Goal: Check status: Check status

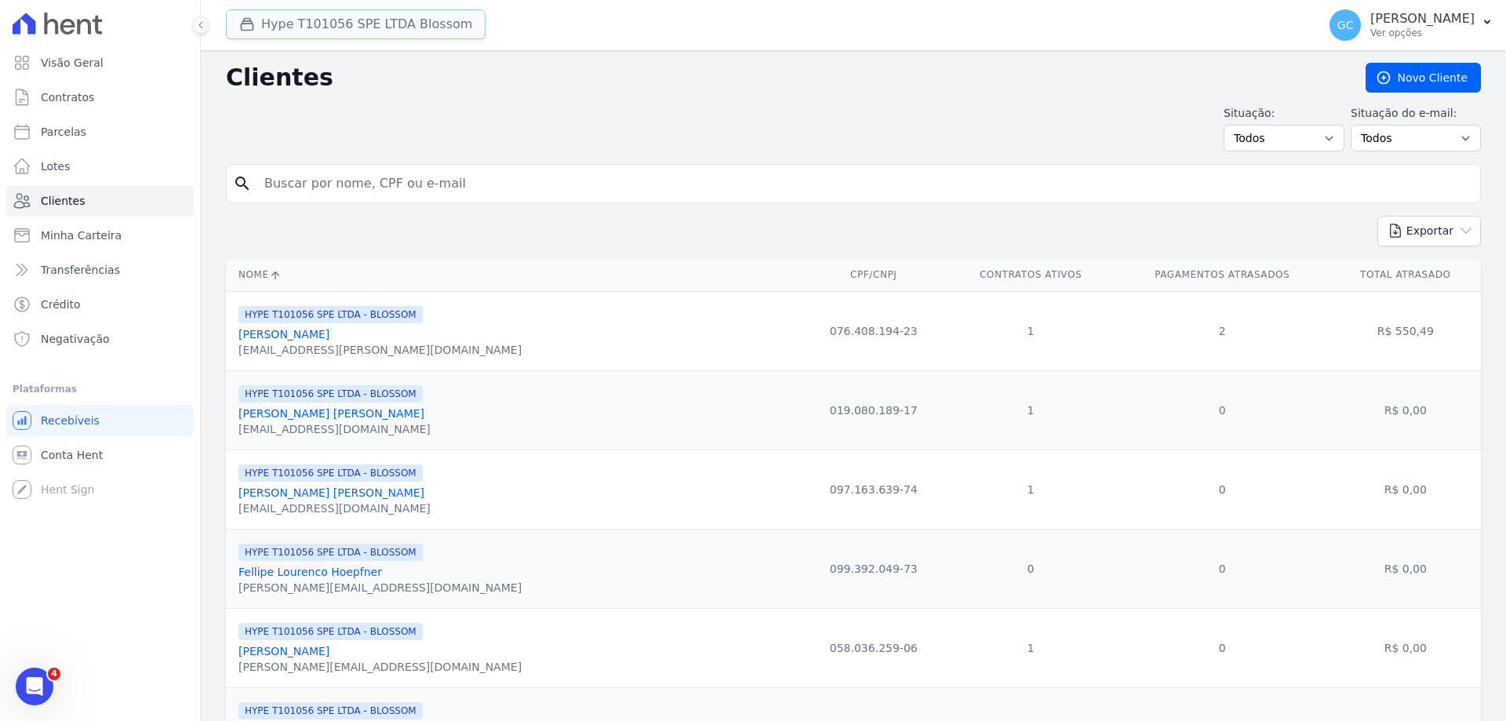
click at [372, 30] on button "Hype T101056 SPE LTDA Blossom" at bounding box center [356, 24] width 260 height 30
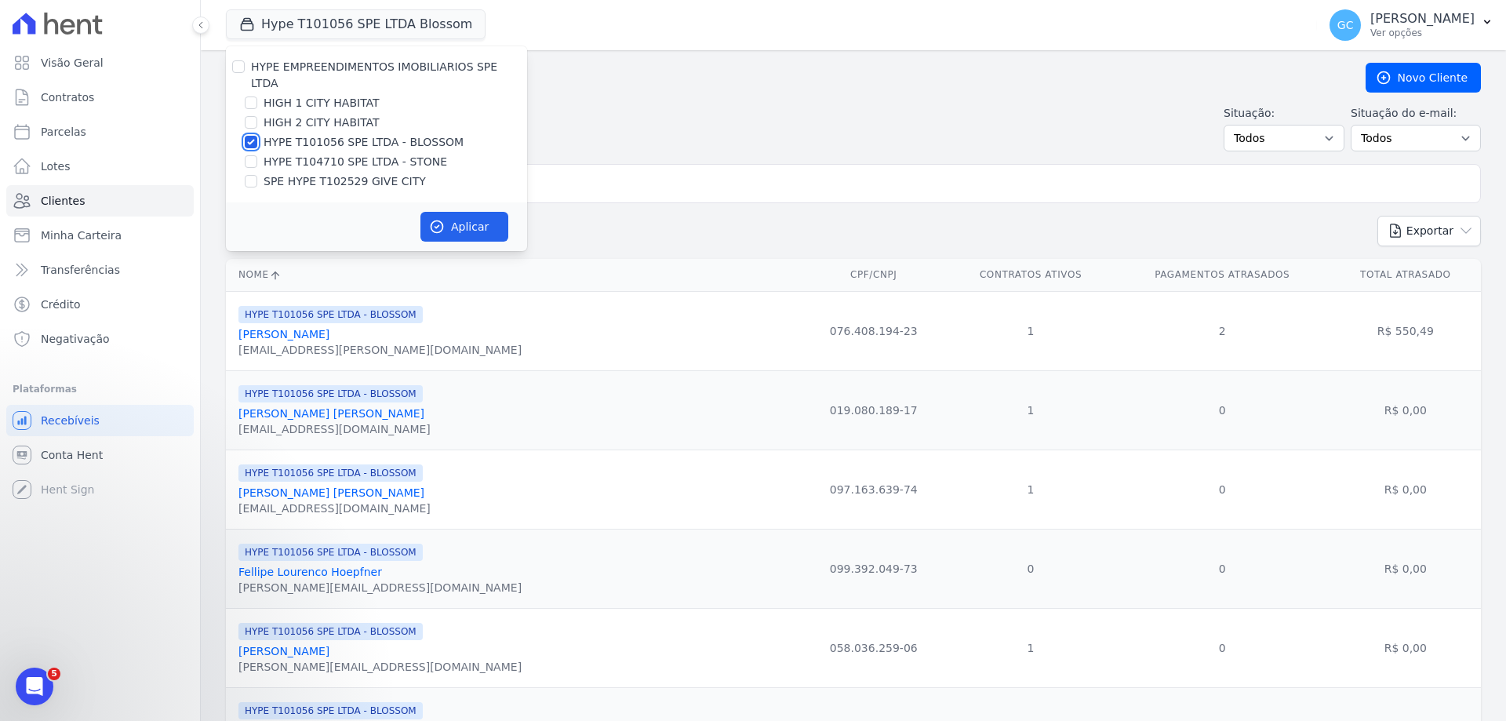
click at [255, 136] on input "HYPE T101056 SPE LTDA - BLOSSOM" at bounding box center [251, 142] width 13 height 13
checkbox input "false"
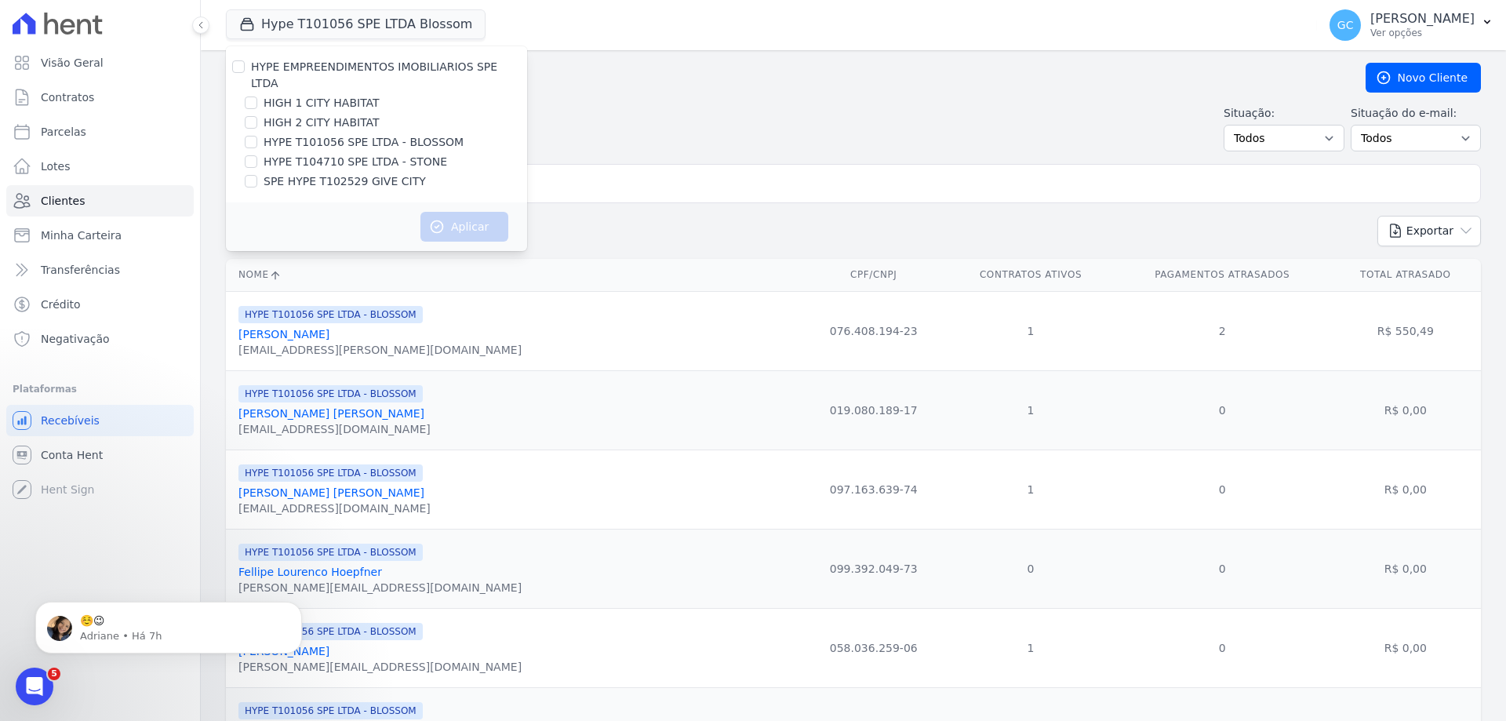
click at [255, 95] on div at bounding box center [251, 103] width 13 height 16
click at [254, 96] on input "HIGH 1 CITY HABITAT" at bounding box center [251, 102] width 13 height 13
checkbox input "true"
drag, startPoint x: 247, startPoint y: 109, endPoint x: 291, endPoint y: 142, distance: 54.9
click at [247, 116] on input "HIGH 2 CITY HABITAT" at bounding box center [251, 122] width 13 height 13
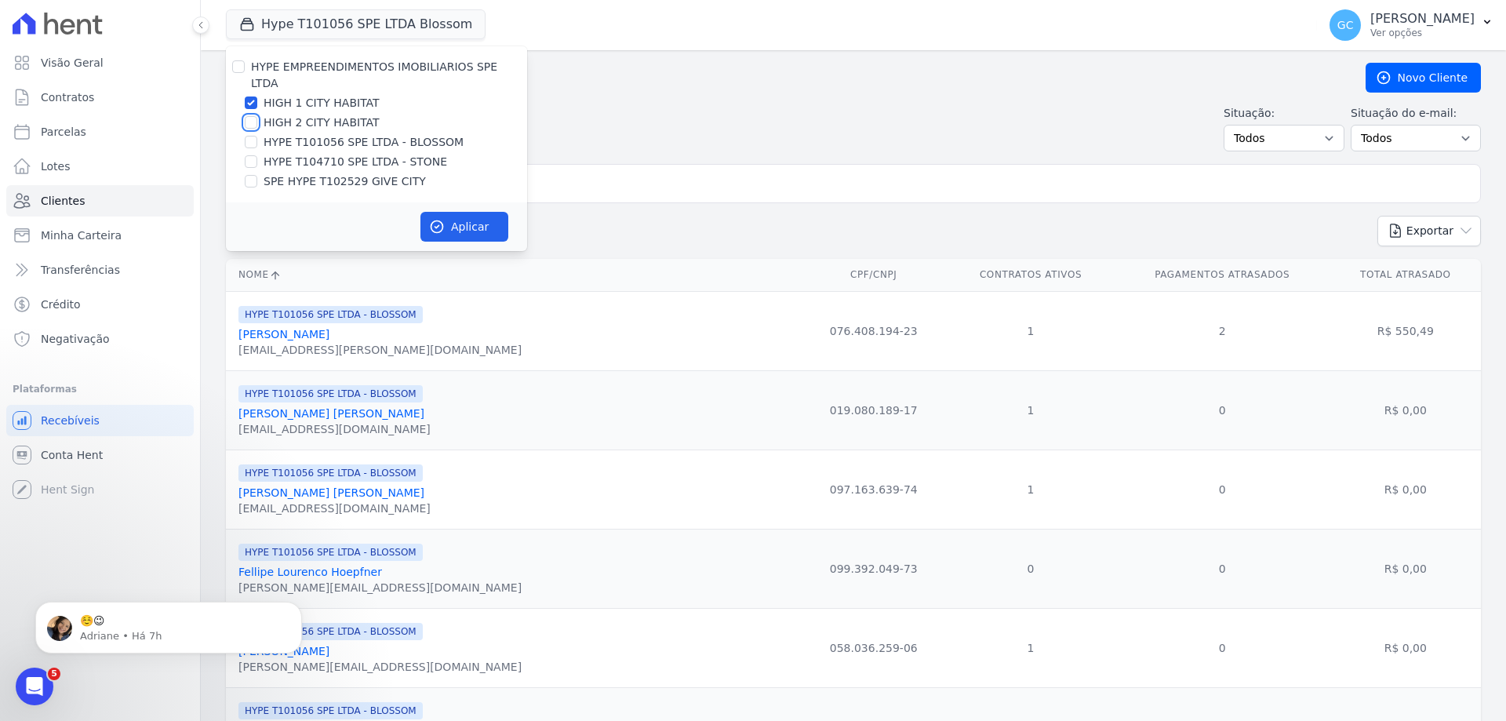
checkbox input "true"
click at [448, 212] on button "Aplicar" at bounding box center [464, 227] width 88 height 30
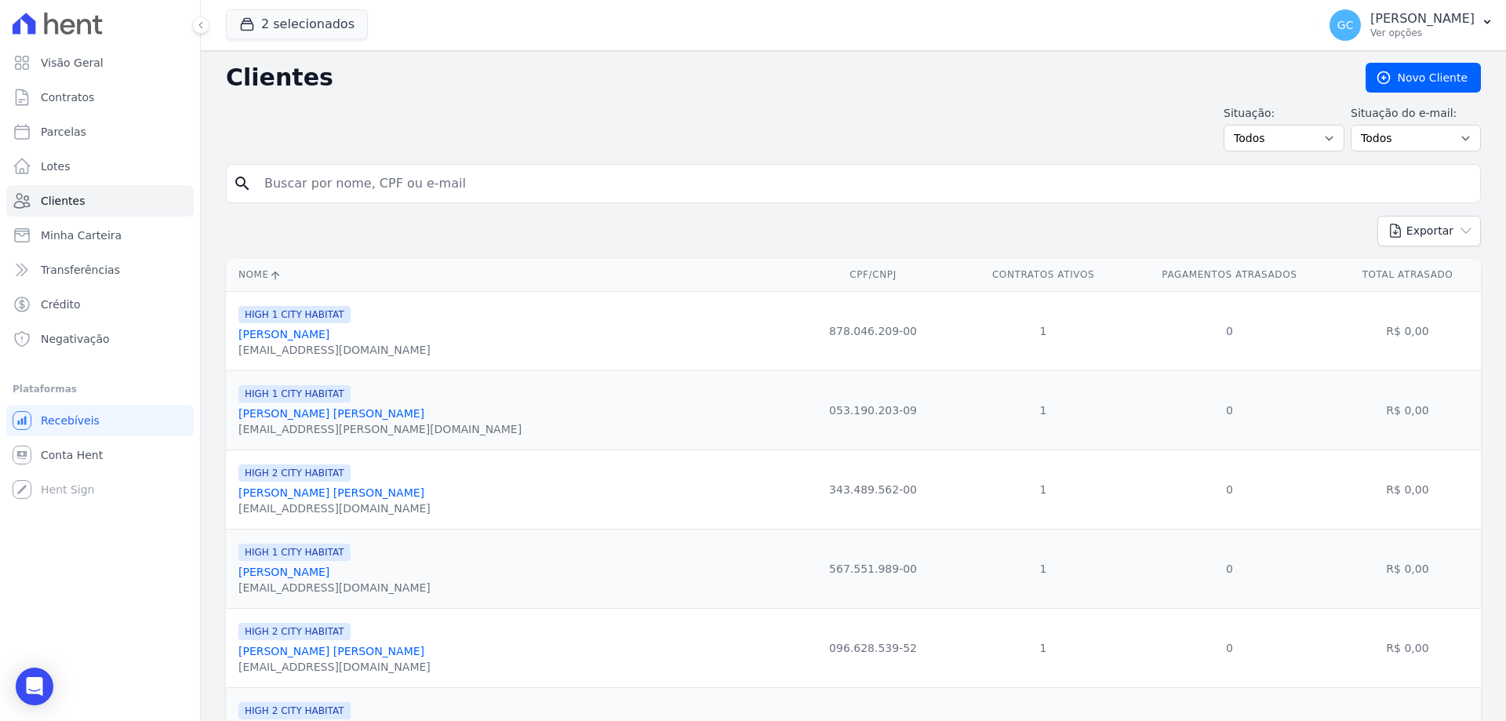
click at [344, 176] on input "search" at bounding box center [864, 183] width 1219 height 31
paste input "[PERSON_NAME] [PERSON_NAME]"
type input "[PERSON_NAME] [PERSON_NAME]"
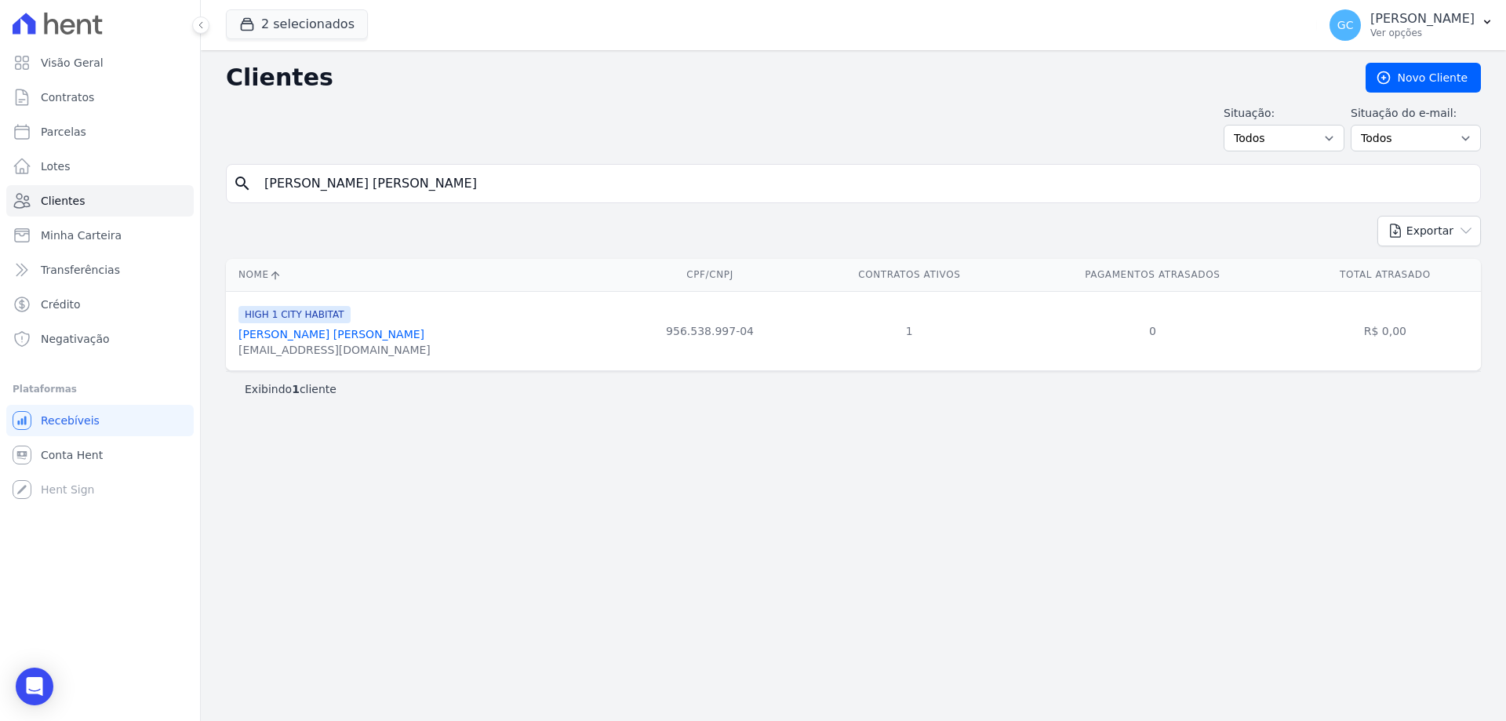
click at [354, 333] on link "[PERSON_NAME] [PERSON_NAME]" at bounding box center [331, 334] width 186 height 13
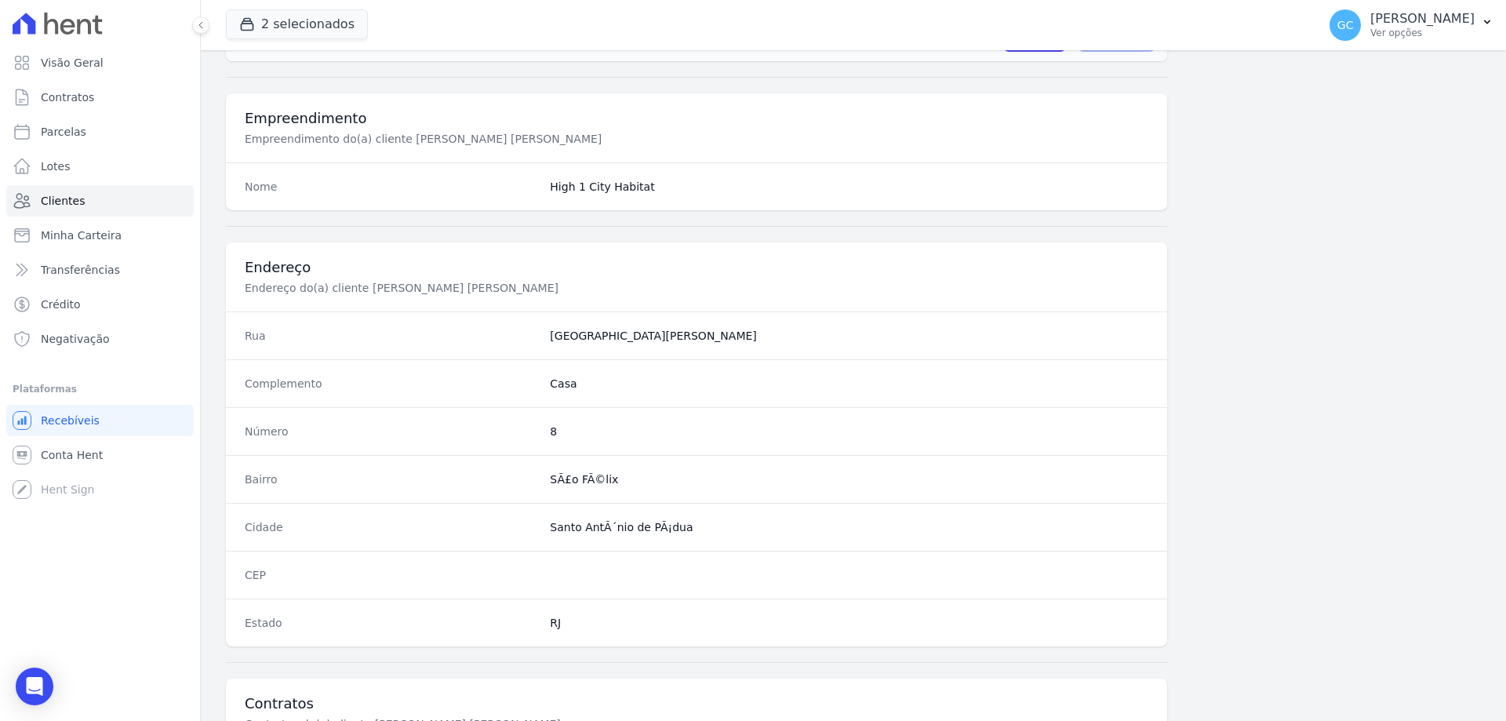
scroll to position [747, 0]
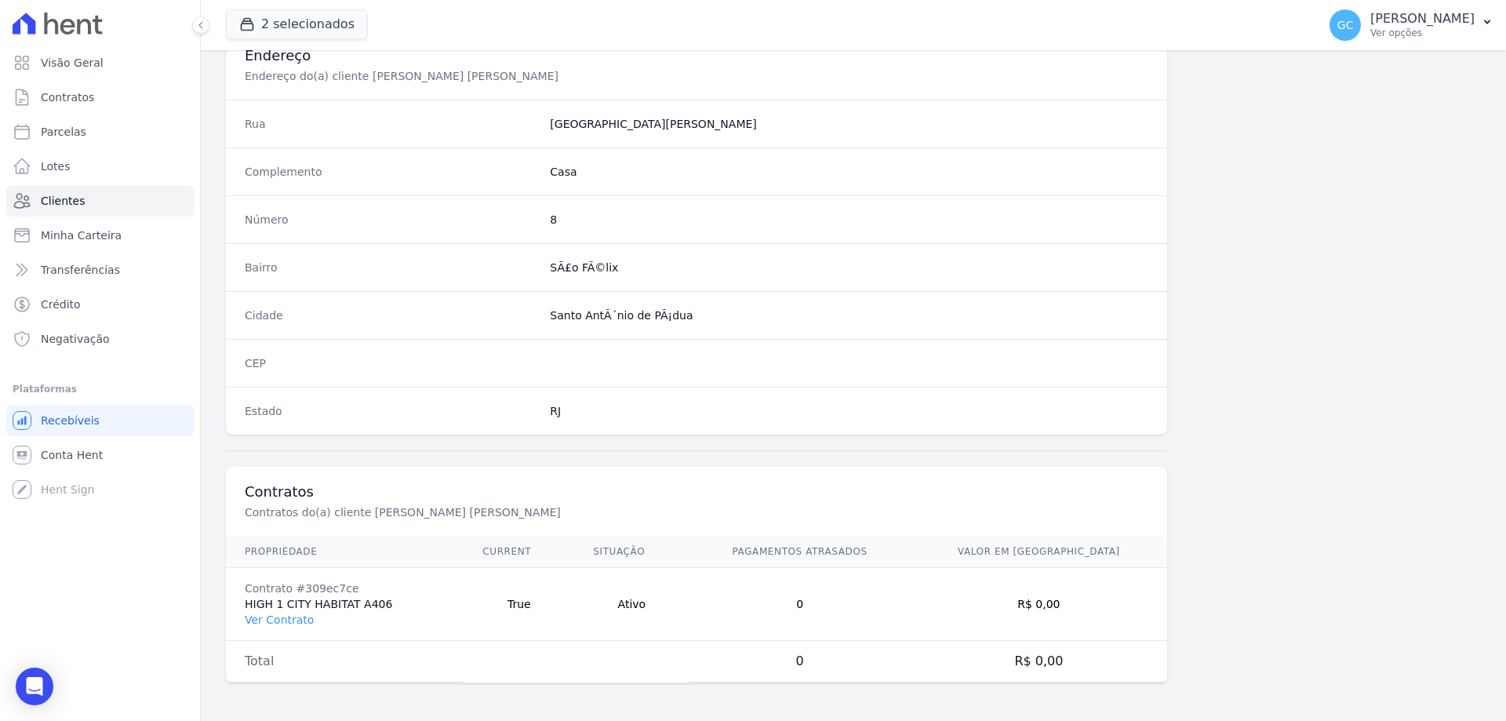
click at [284, 628] on td "Contrato #309ec7ce HIGH 1 CITY HABITAT A406 Ver Contrato" at bounding box center [345, 604] width 238 height 73
click at [281, 617] on link "Ver Contrato" at bounding box center [279, 619] width 69 height 13
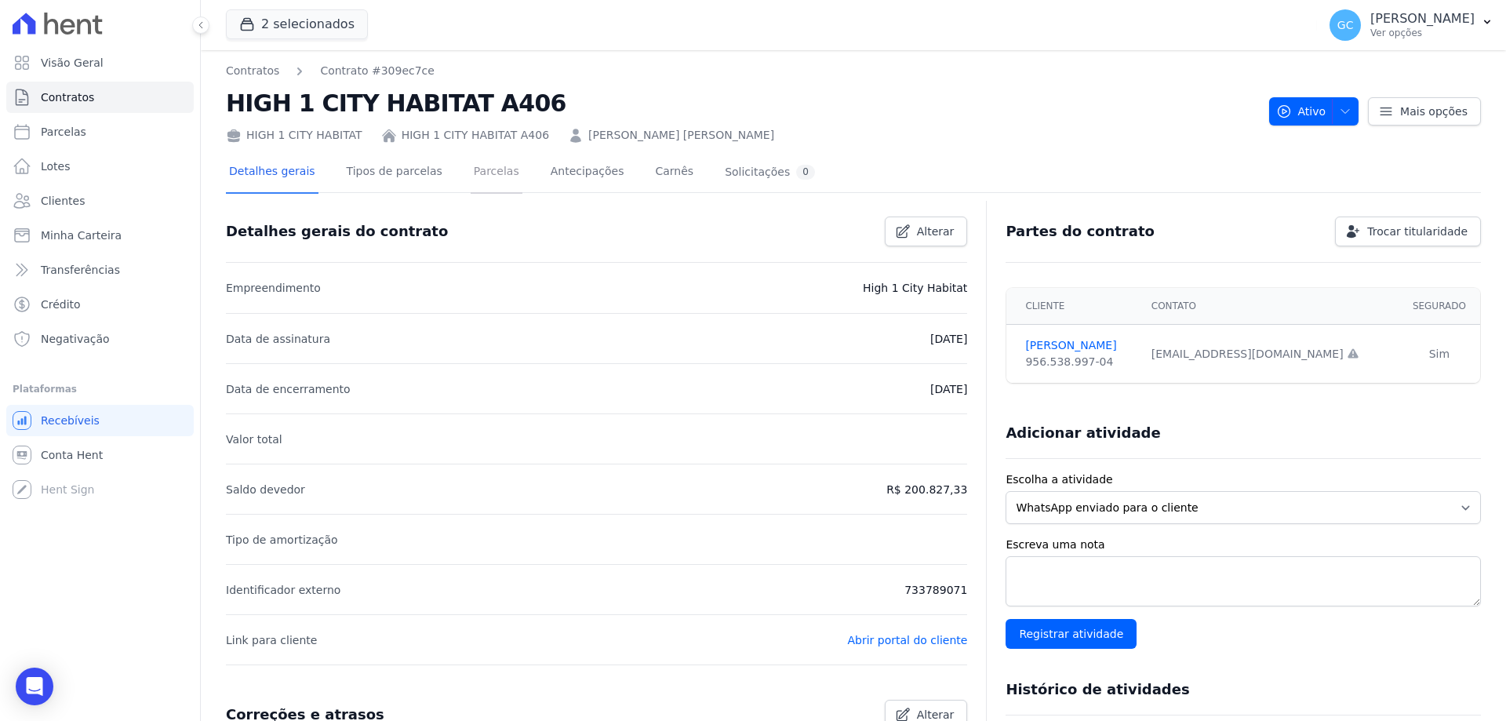
click at [471, 174] on link "Parcelas" at bounding box center [497, 173] width 52 height 42
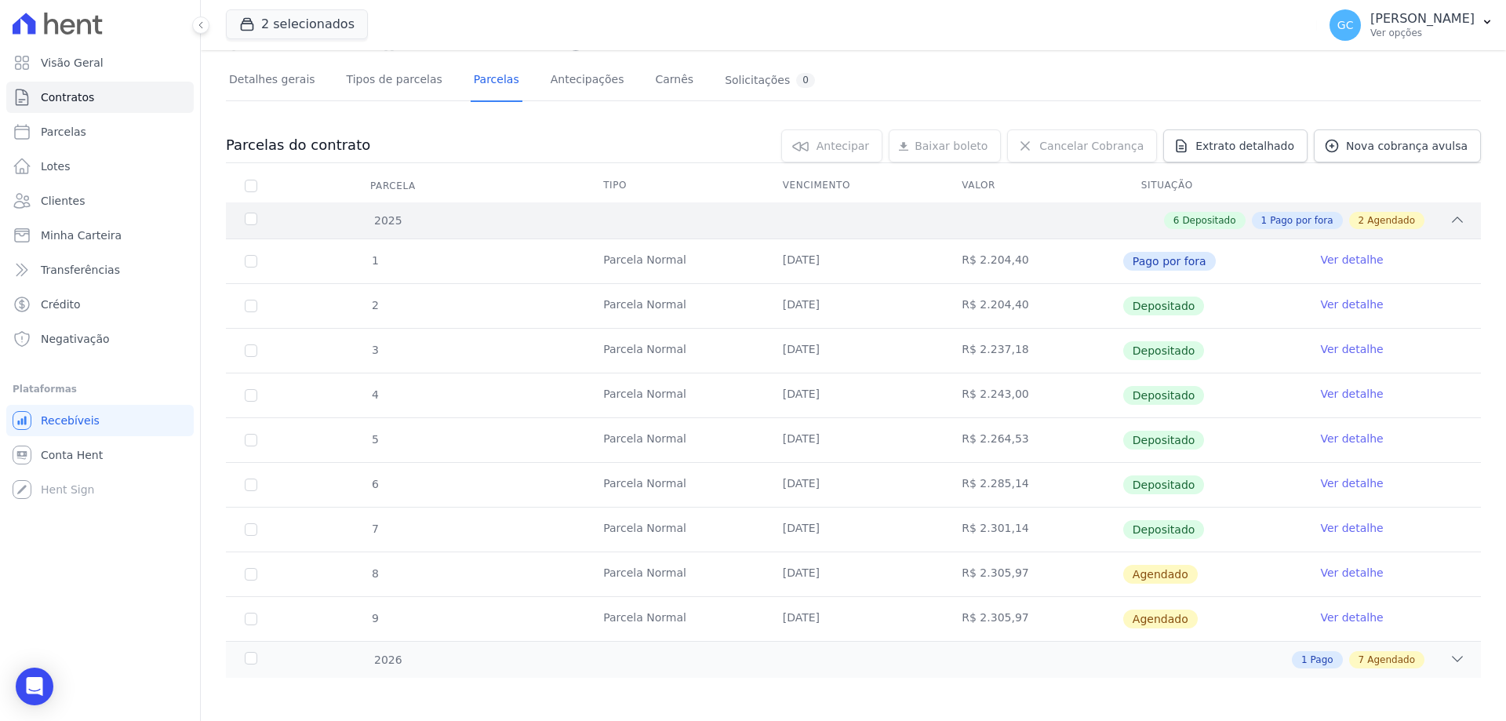
scroll to position [96, 0]
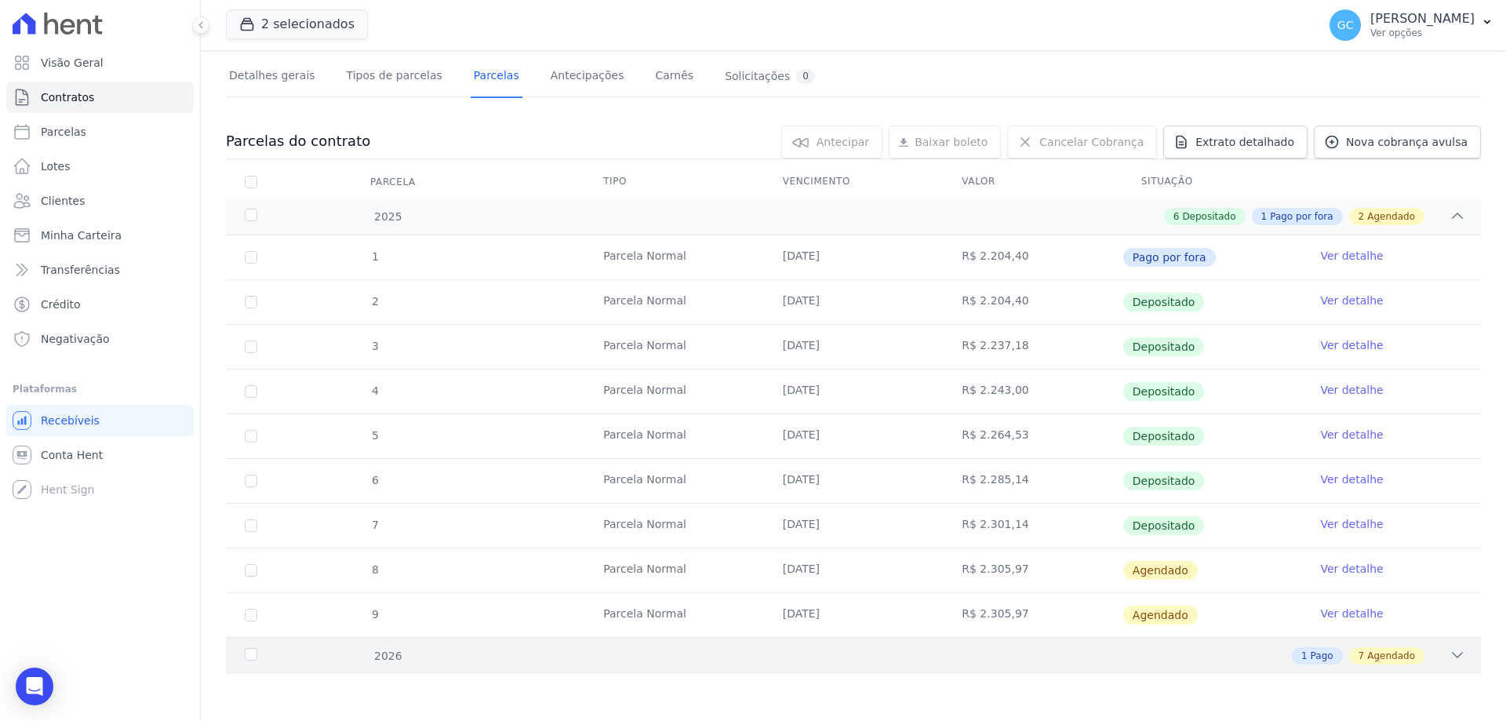
click at [1424, 656] on div "1 Pago 7 Agendado" at bounding box center [915, 655] width 1100 height 17
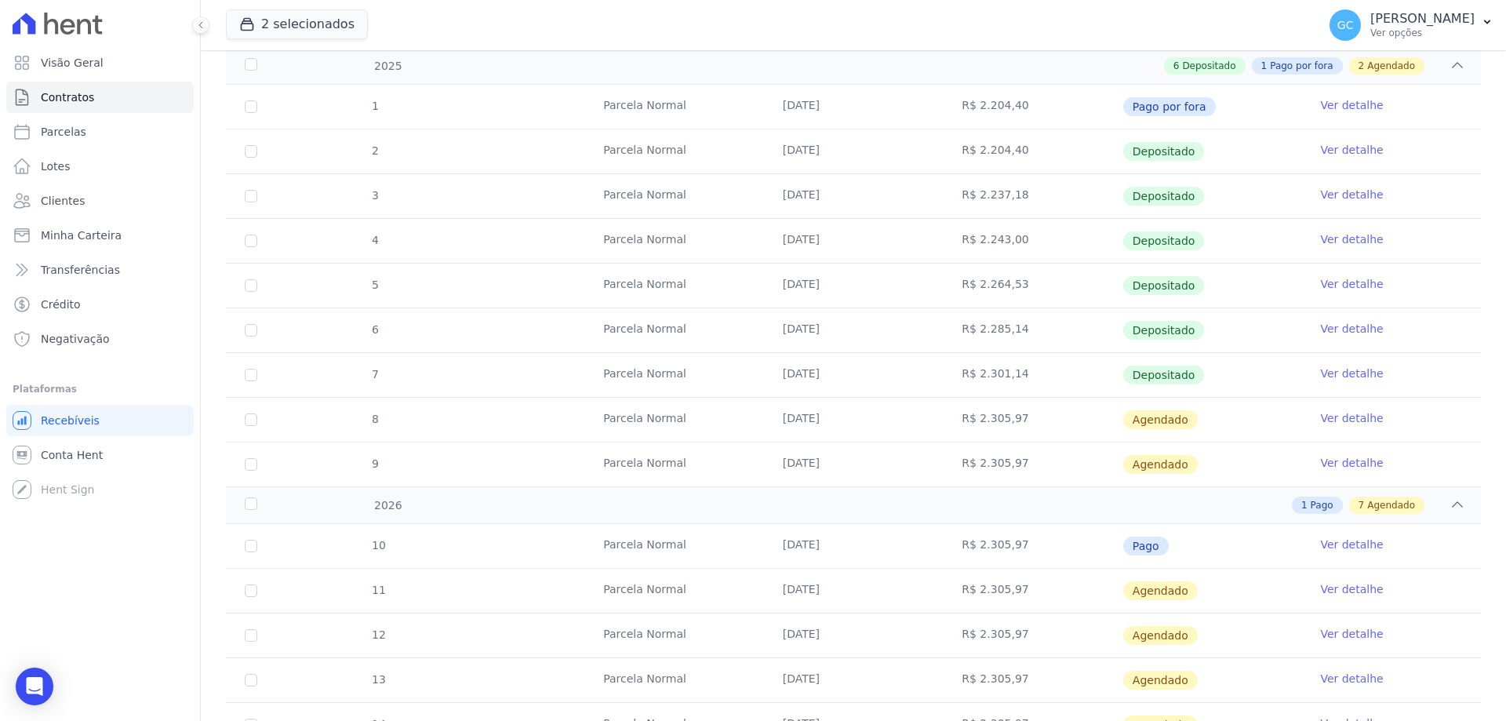
scroll to position [253, 0]
